Goal: Find contact information

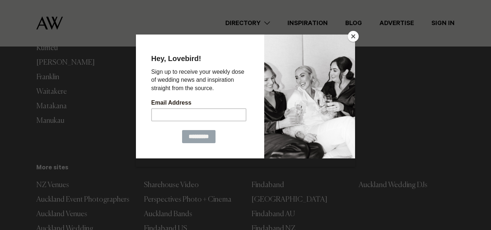
scroll to position [2307, 0]
click at [354, 33] on button "Close" at bounding box center [353, 36] width 11 height 11
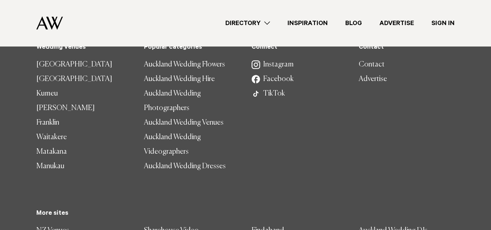
scroll to position [2161, 0]
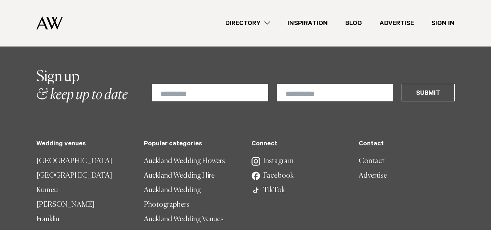
click at [375, 154] on link "Contact" at bounding box center [407, 161] width 96 height 15
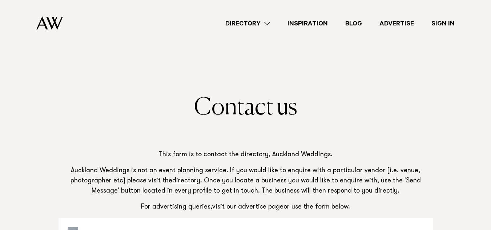
click at [52, 22] on img at bounding box center [49, 22] width 27 height 13
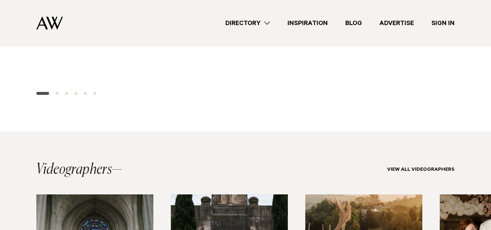
scroll to position [1475, 0]
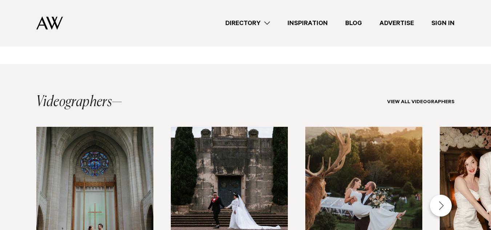
click at [444, 195] on div "Next slide" at bounding box center [441, 206] width 22 height 22
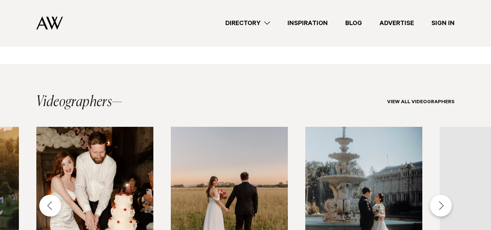
click at [444, 195] on div "Next slide" at bounding box center [441, 206] width 22 height 22
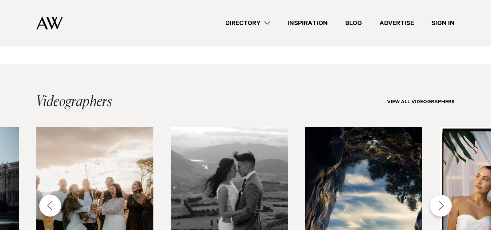
click at [444, 195] on div "Next slide" at bounding box center [441, 206] width 22 height 22
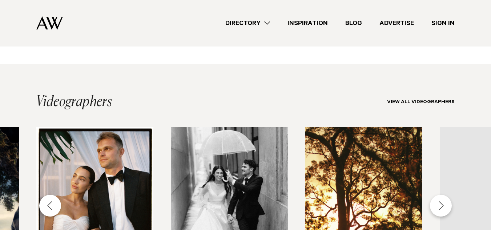
click at [444, 195] on div "Next slide" at bounding box center [441, 206] width 22 height 22
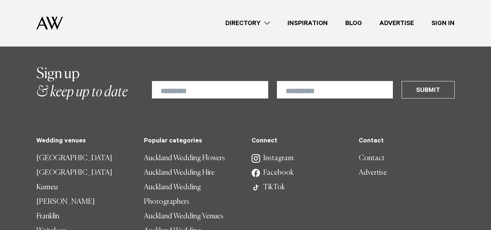
scroll to position [2233, 0]
